Goal: Task Accomplishment & Management: Use online tool/utility

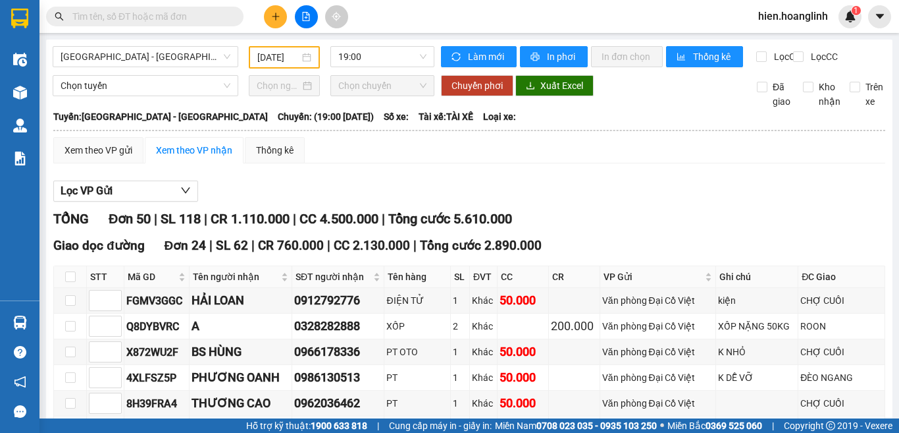
scroll to position [329, 0]
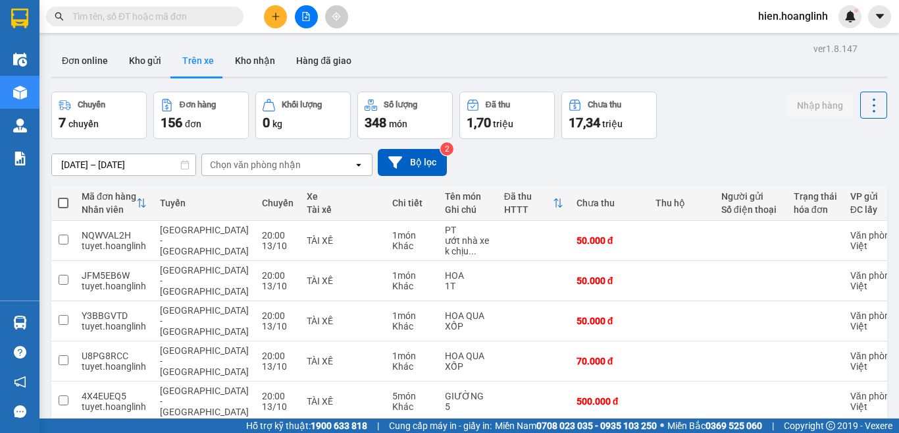
click at [311, 17] on button at bounding box center [306, 16] width 23 height 23
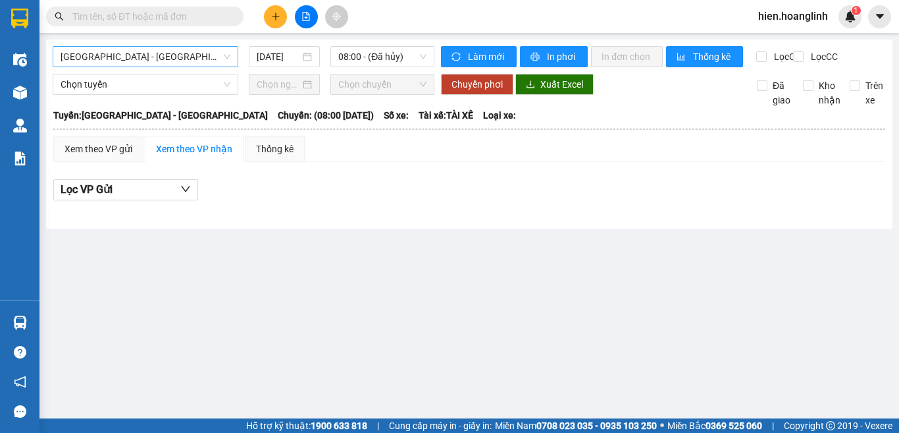
click at [165, 59] on span "[GEOGRAPHIC_DATA] - [GEOGRAPHIC_DATA]" at bounding box center [146, 57] width 170 height 20
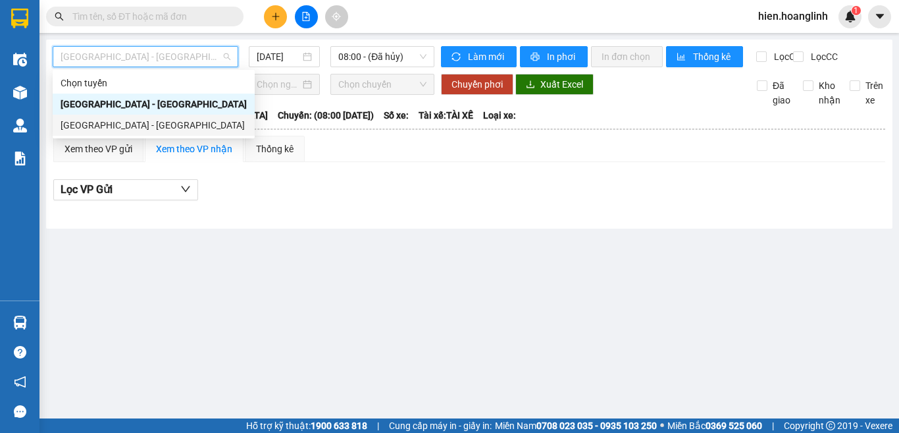
click at [156, 125] on div "[GEOGRAPHIC_DATA] - [GEOGRAPHIC_DATA]" at bounding box center [154, 125] width 186 height 14
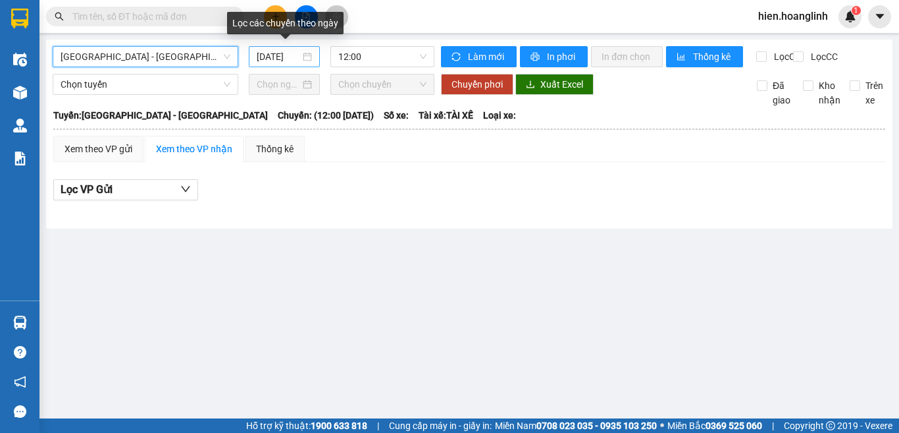
click at [307, 55] on div "14/10/2025" at bounding box center [284, 56] width 55 height 14
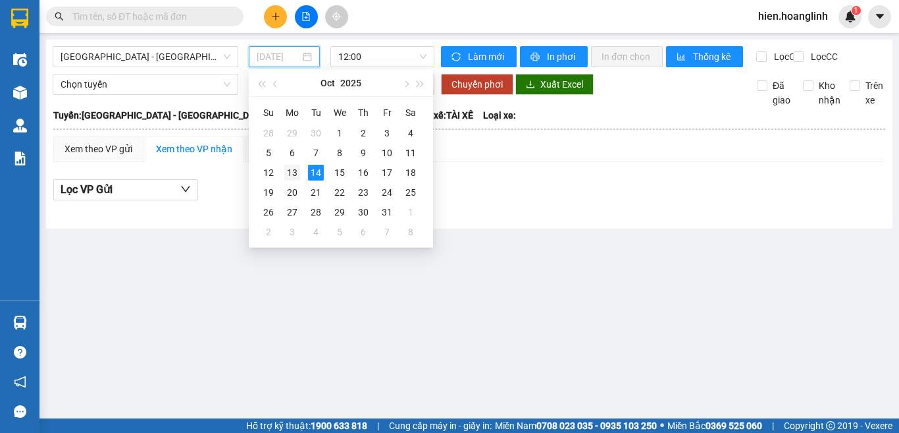
click at [292, 172] on div "13" at bounding box center [292, 173] width 16 height 16
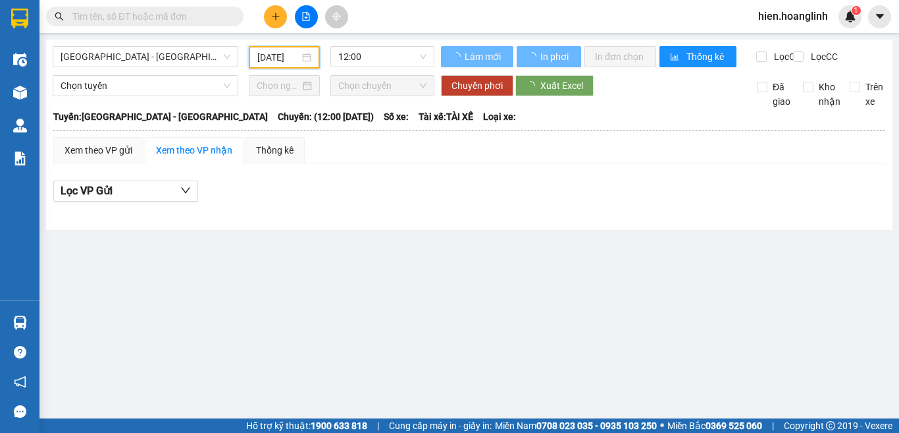
type input "[DATE]"
click at [391, 53] on span "12:00" at bounding box center [382, 57] width 88 height 20
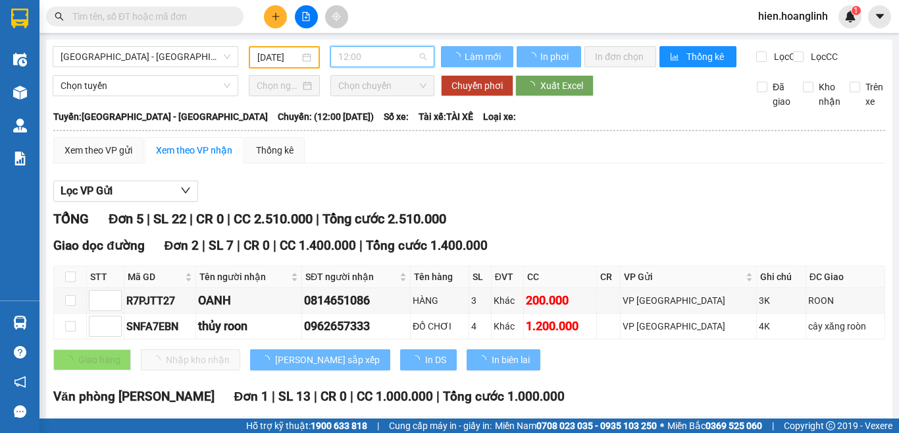
click at [391, 53] on span "12:00" at bounding box center [382, 57] width 88 height 20
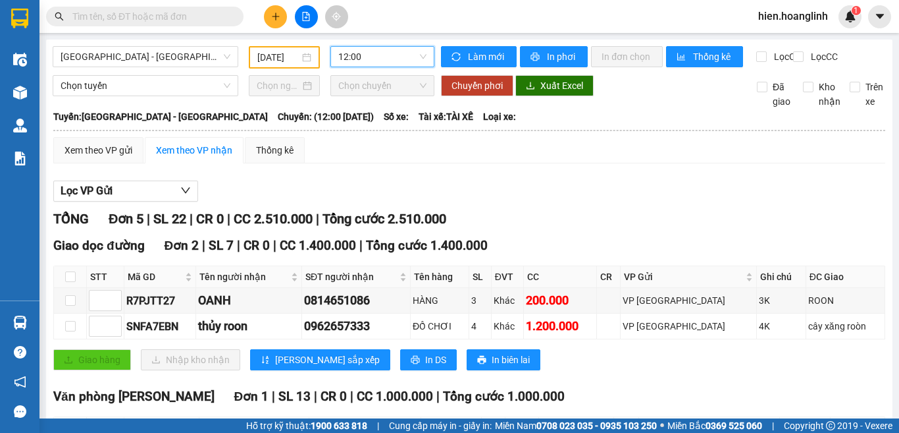
click at [390, 59] on span "12:00" at bounding box center [382, 57] width 88 height 20
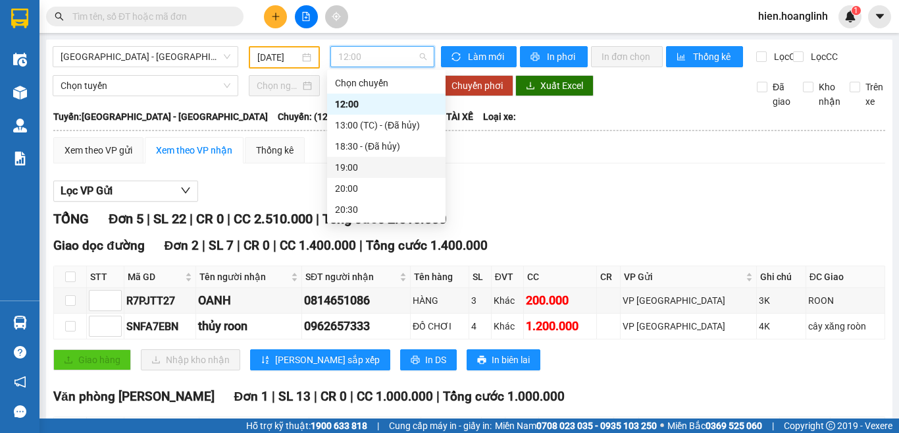
click at [365, 165] on div "19:00" at bounding box center [386, 167] width 103 height 14
